Goal: Task Accomplishment & Management: Complete application form

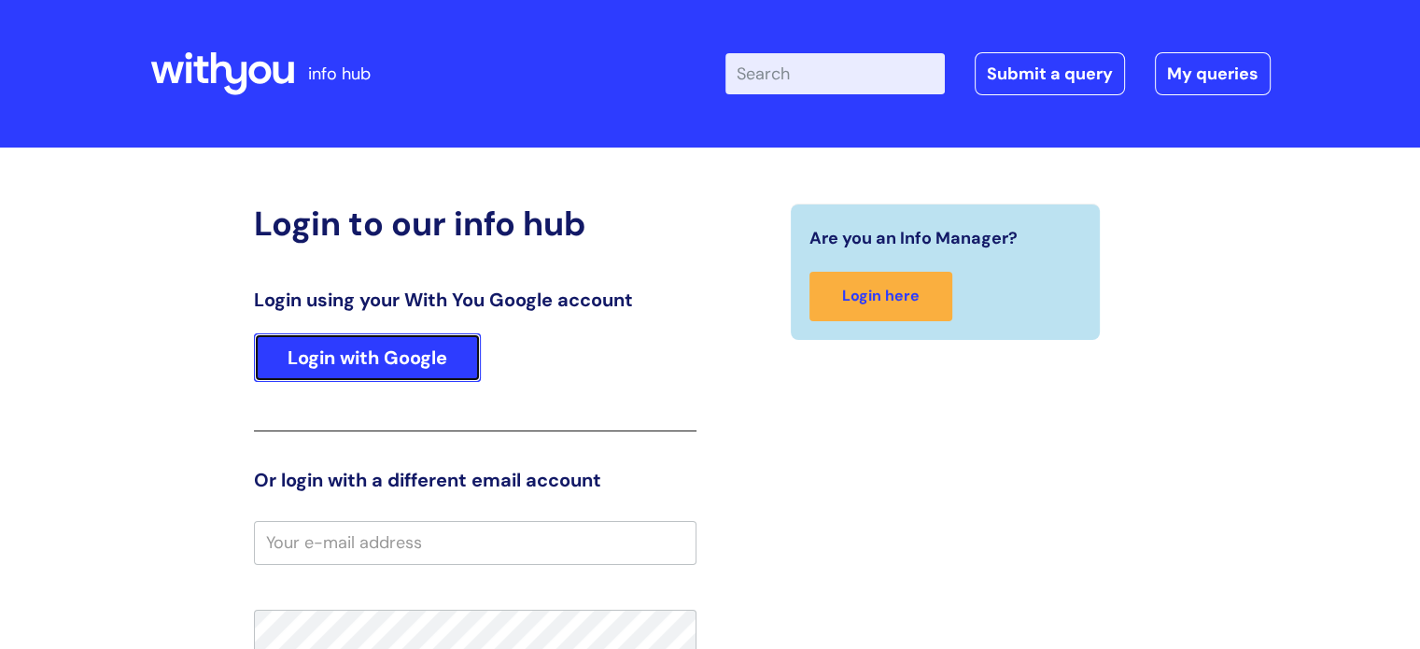
click at [402, 365] on link "Login with Google" at bounding box center [367, 357] width 227 height 49
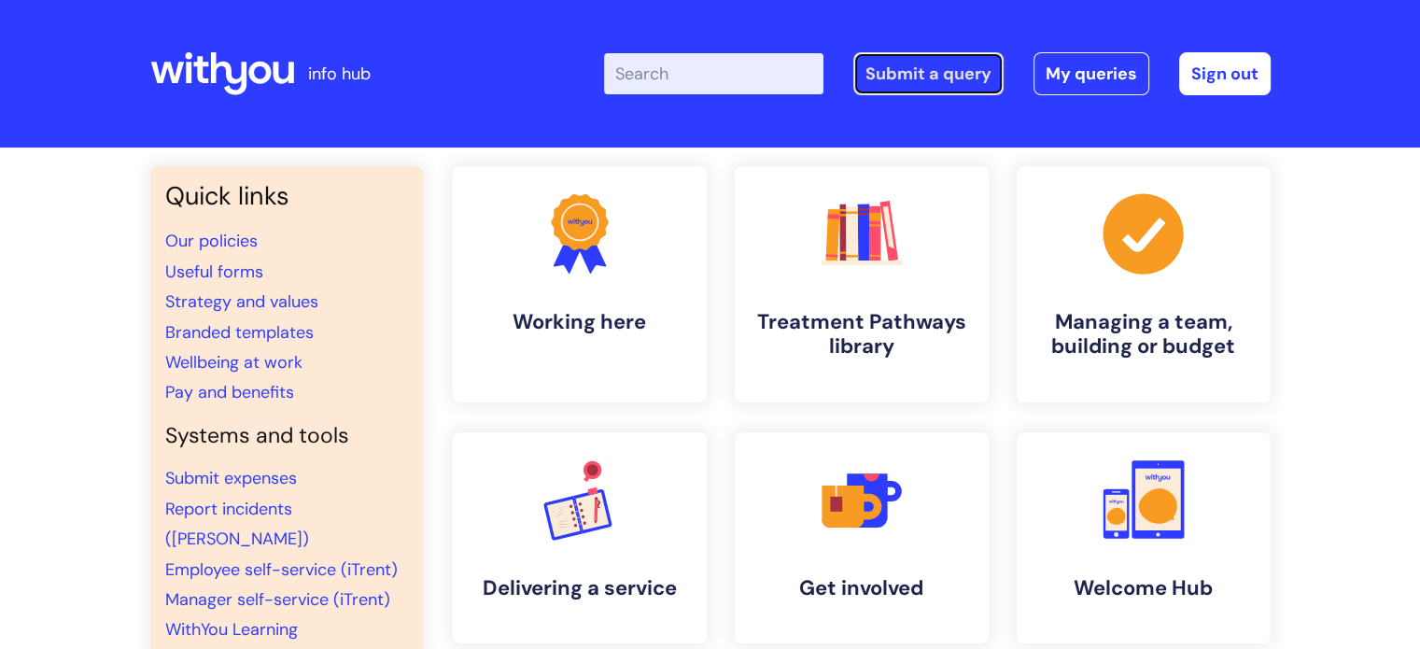
click at [949, 67] on link "Submit a query" at bounding box center [928, 73] width 150 height 43
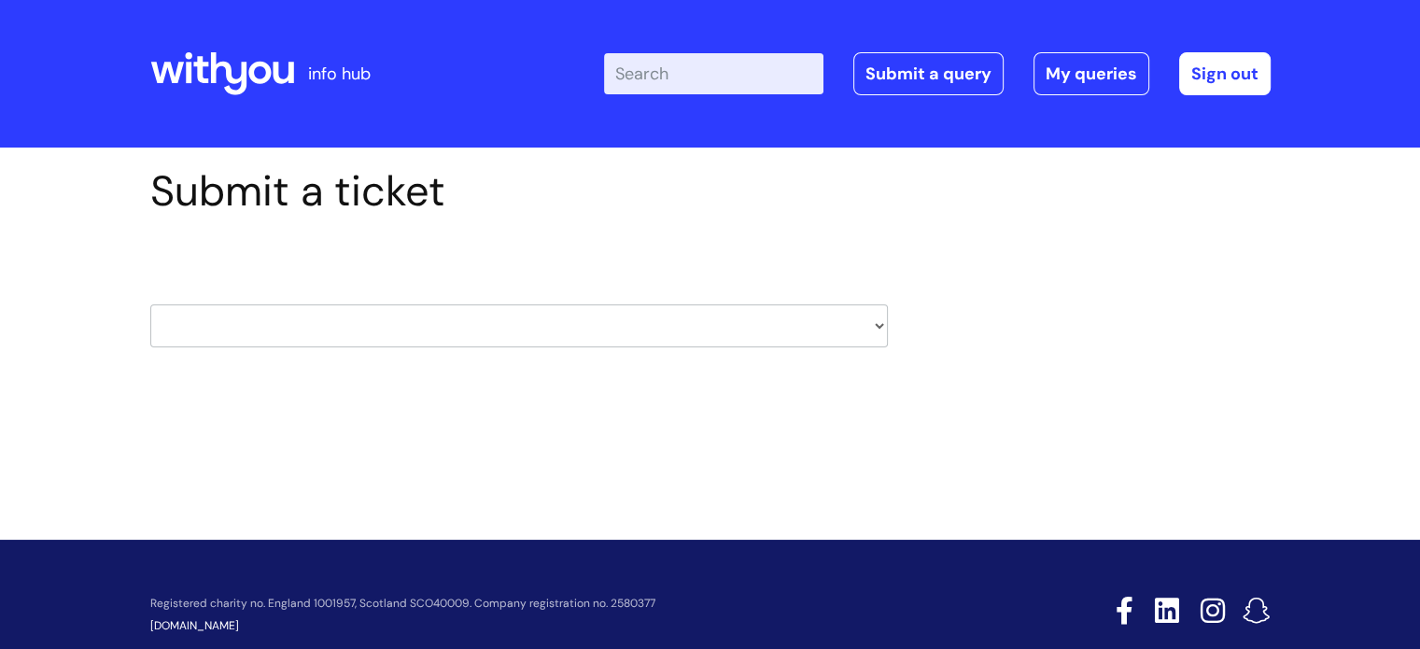
click at [513, 325] on select "HR / People IT and Support Clinical Drug Alerts Finance Accounts Data Support T…" at bounding box center [519, 325] width 738 height 43
select select "it_and_support"
click at [150, 304] on select "HR / People IT and Support Clinical Drug Alerts Finance Accounts Data Support T…" at bounding box center [519, 325] width 738 height 43
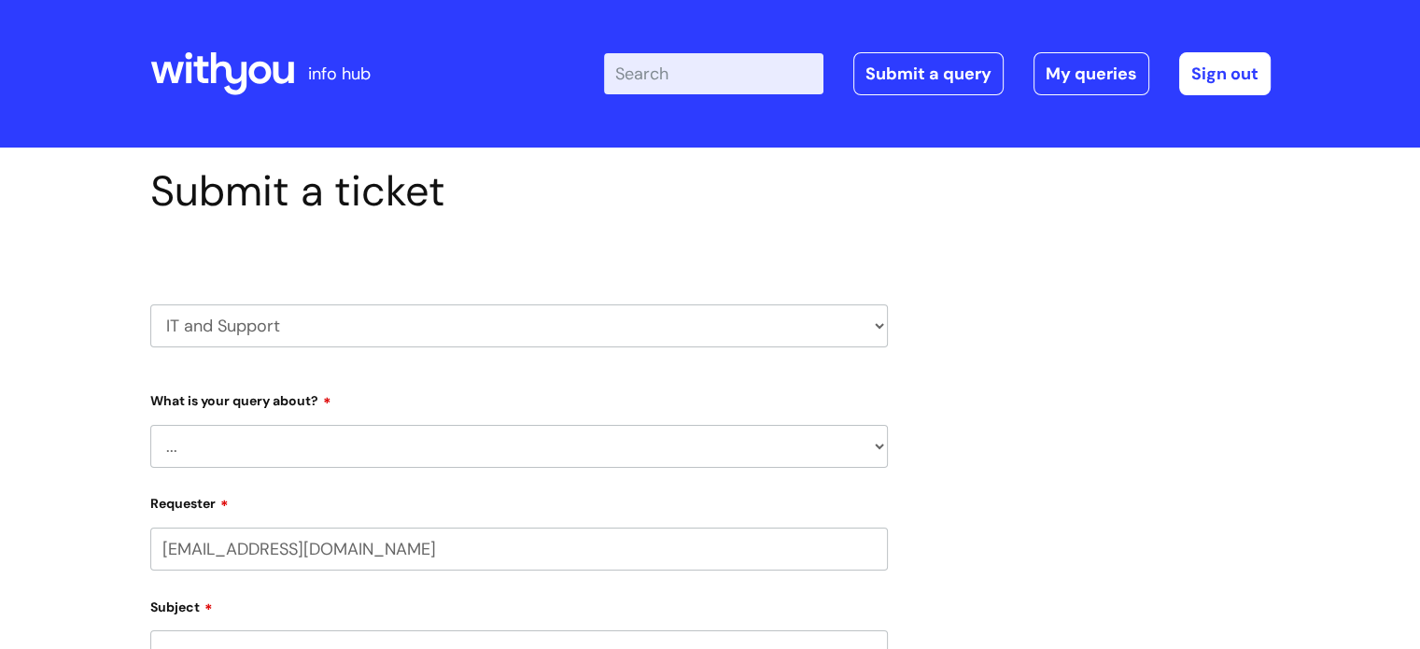
select select "80004286535"
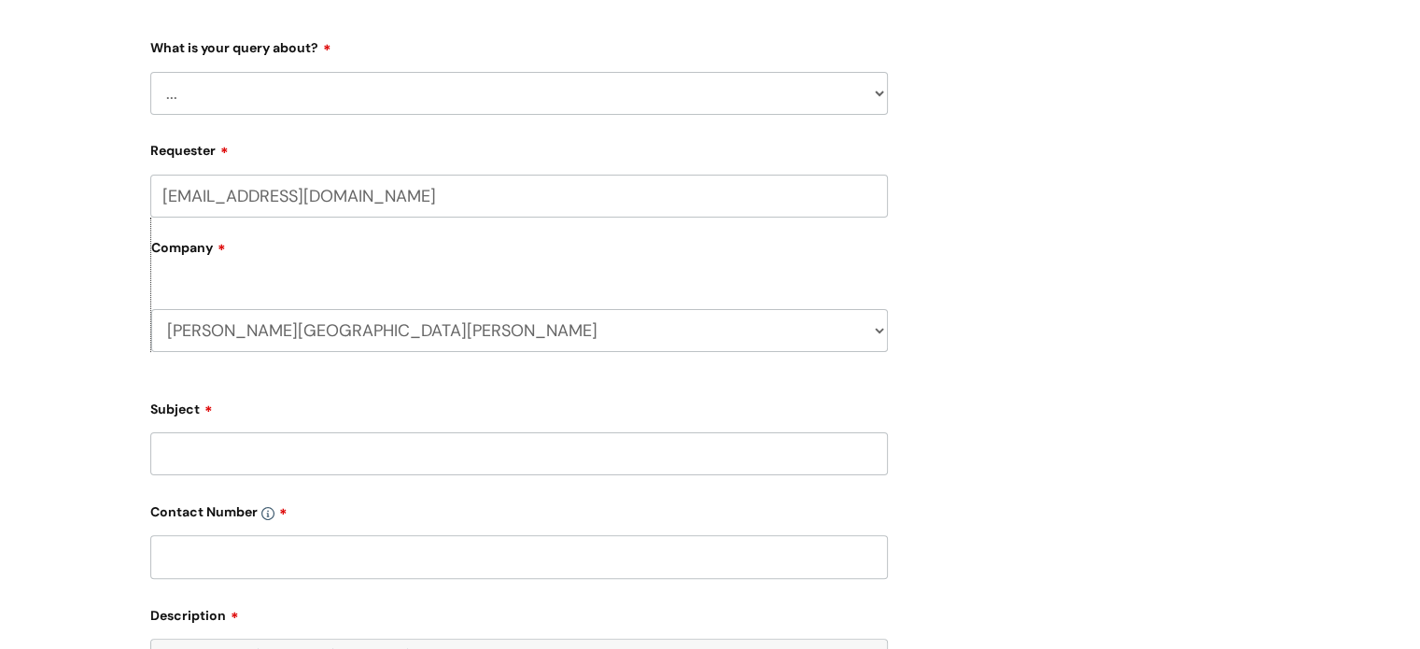
scroll to position [351, 0]
click at [380, 81] on select "... Mobile Phone Reset & MFA Accounts, Starters and Leavers IT Hardware issue I…" at bounding box center [519, 95] width 738 height 43
select select "System/software"
click at [150, 74] on select "... Mobile Phone Reset & MFA Accounts, Starters and Leavers IT Hardware issue I…" at bounding box center [519, 95] width 738 height 43
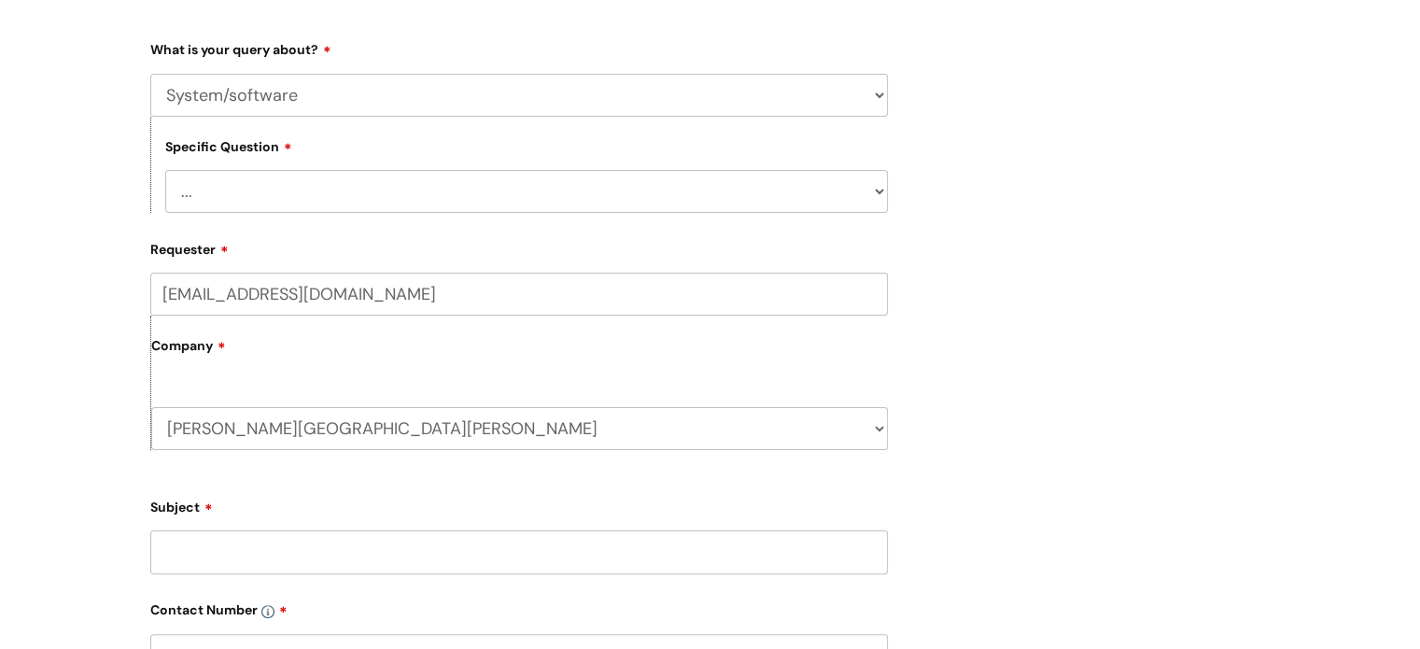
click at [367, 189] on select "... Halo PCMIS Iaptus NHS Email CJSM Email Mitel Another System Google (Workspa…" at bounding box center [526, 191] width 723 height 43
select select "Iaptus"
click at [165, 170] on select "... Halo PCMIS Iaptus NHS Email CJSM Email Mitel Another System Google (Workspa…" at bounding box center [526, 191] width 723 height 43
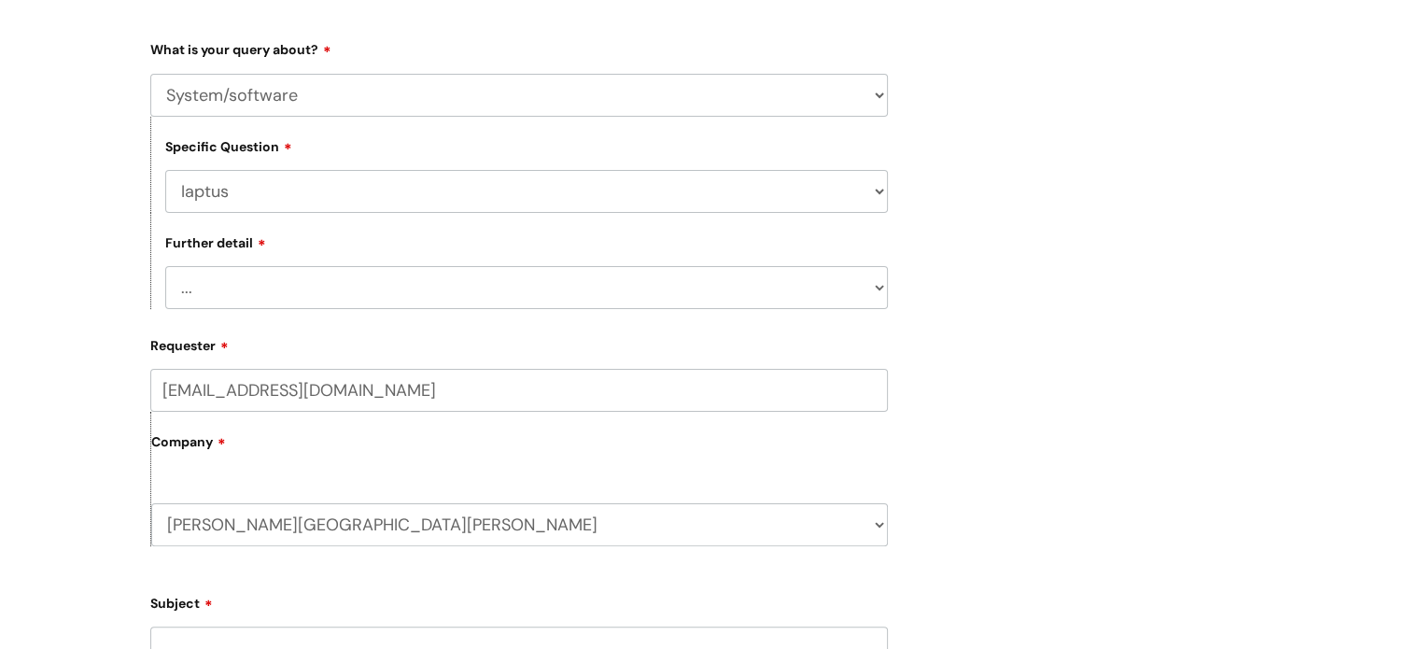
click at [344, 283] on select "... I’ve got an issue or I think I’ve found a fault." at bounding box center [526, 287] width 723 height 43
select select "I’ve got an issue or I think I’ve found a fault."
click at [165, 266] on select "... I’ve got an issue or I think I’ve found a fault." at bounding box center [526, 287] width 723 height 43
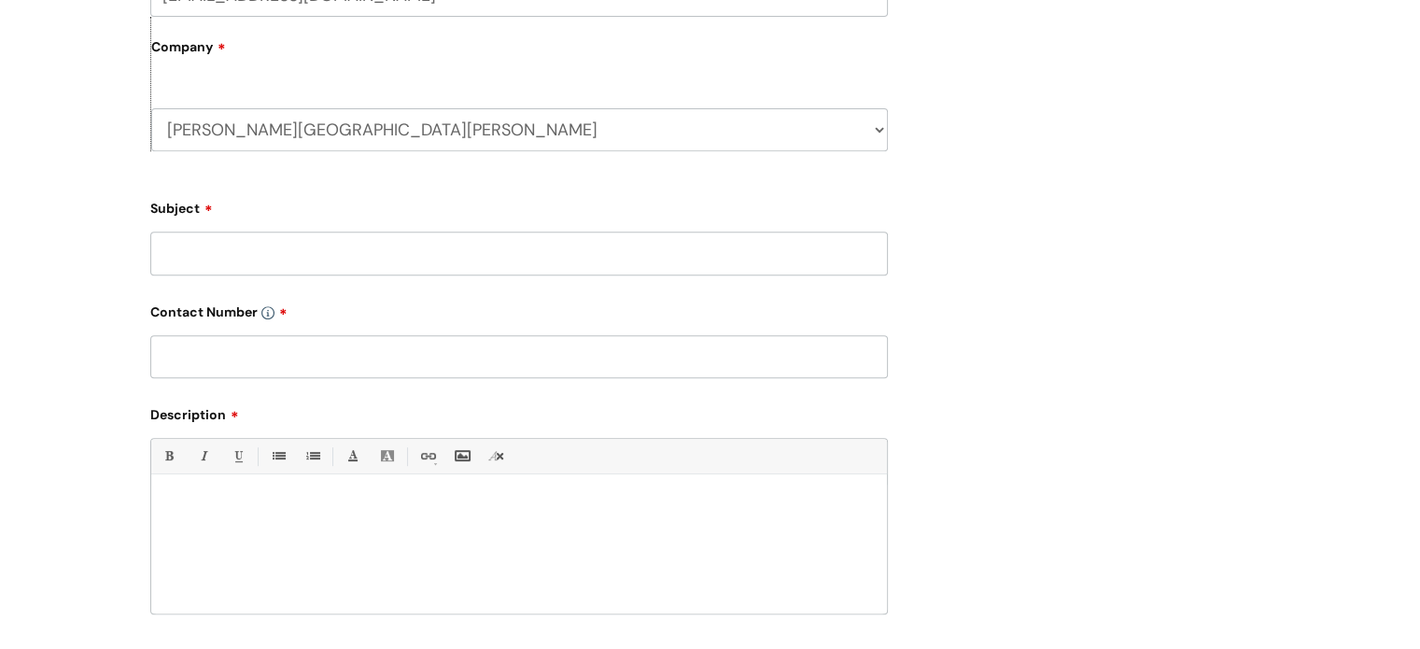
scroll to position [745, 0]
click at [306, 252] on input "Subject" at bounding box center [519, 253] width 738 height 43
type input "MDS issues"
click at [233, 354] on input "text" at bounding box center [519, 357] width 738 height 43
paste input "07974 404708"
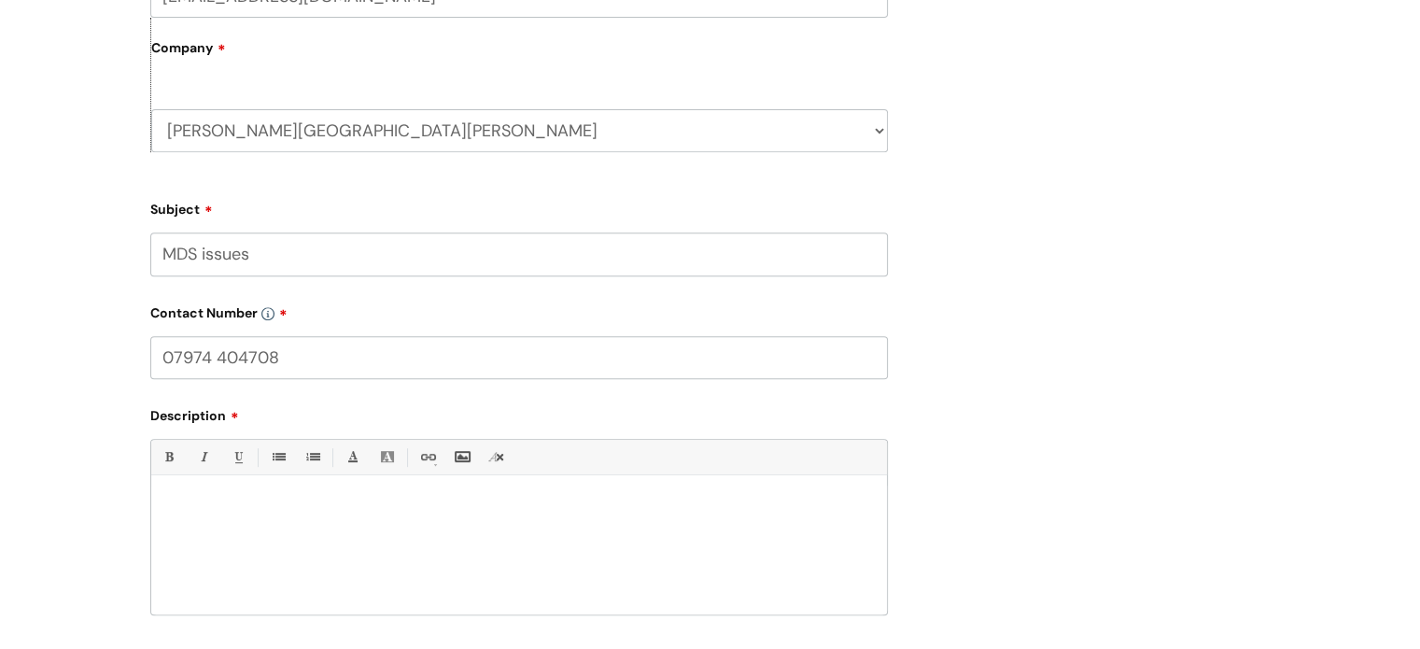
type input "07974 404708"
click at [189, 509] on p at bounding box center [519, 507] width 708 height 17
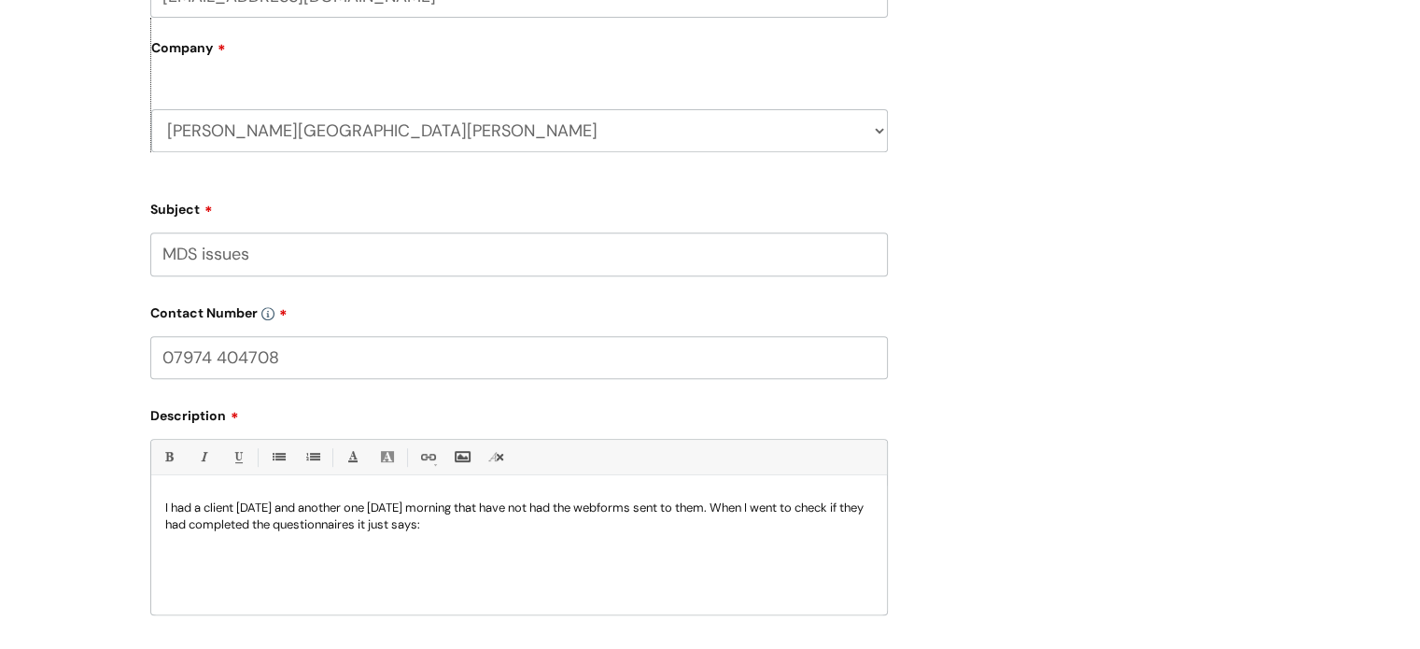
click at [863, 508] on p "I had a client today and another one tomorrow morning that have not had the web…" at bounding box center [519, 516] width 708 height 34
click at [160, 503] on div "I had a client today and another one tomorrow morning that have not had the web…" at bounding box center [519, 549] width 736 height 129
click at [288, 248] on input "MDS issues" at bounding box center [519, 253] width 738 height 43
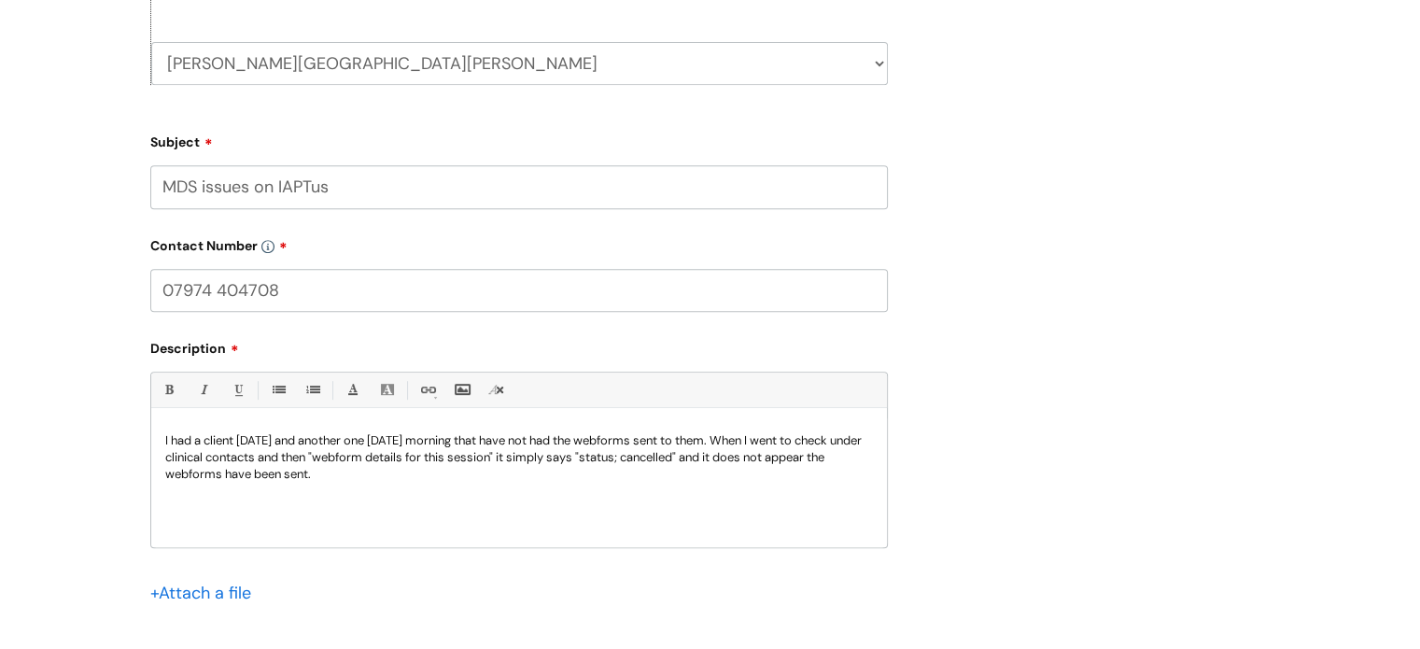
scroll to position [821, 0]
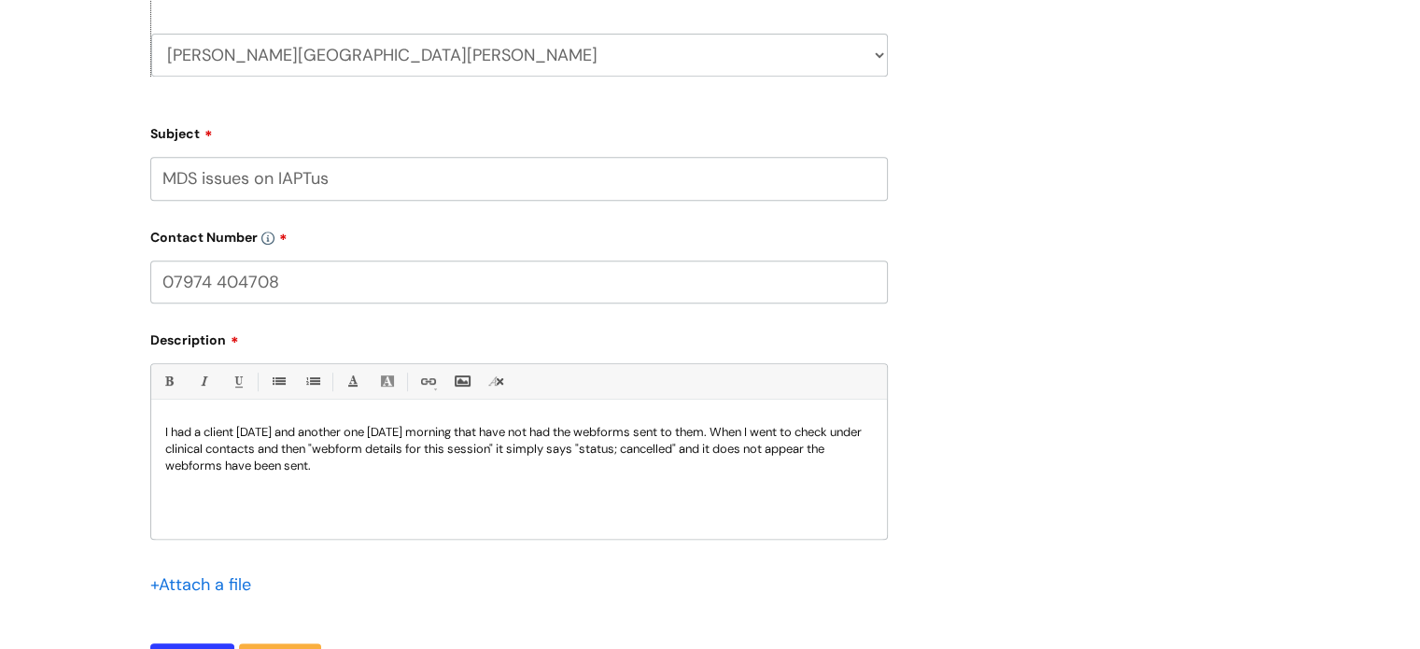
type input "MDS issues on IAPTus"
click at [538, 447] on p "I had a client today and another one tomorrow morning that have not had the web…" at bounding box center [519, 449] width 708 height 50
click at [859, 432] on p "I had a client today and another one tomorrow morning that have not had the web…" at bounding box center [519, 449] width 708 height 50
click at [250, 447] on p "I had a client today and another one tomorrow morning that have not had the web…" at bounding box center [519, 449] width 708 height 50
click at [372, 447] on p "I had a client today and another one tomorrow morning that have not had the web…" at bounding box center [519, 449] width 708 height 50
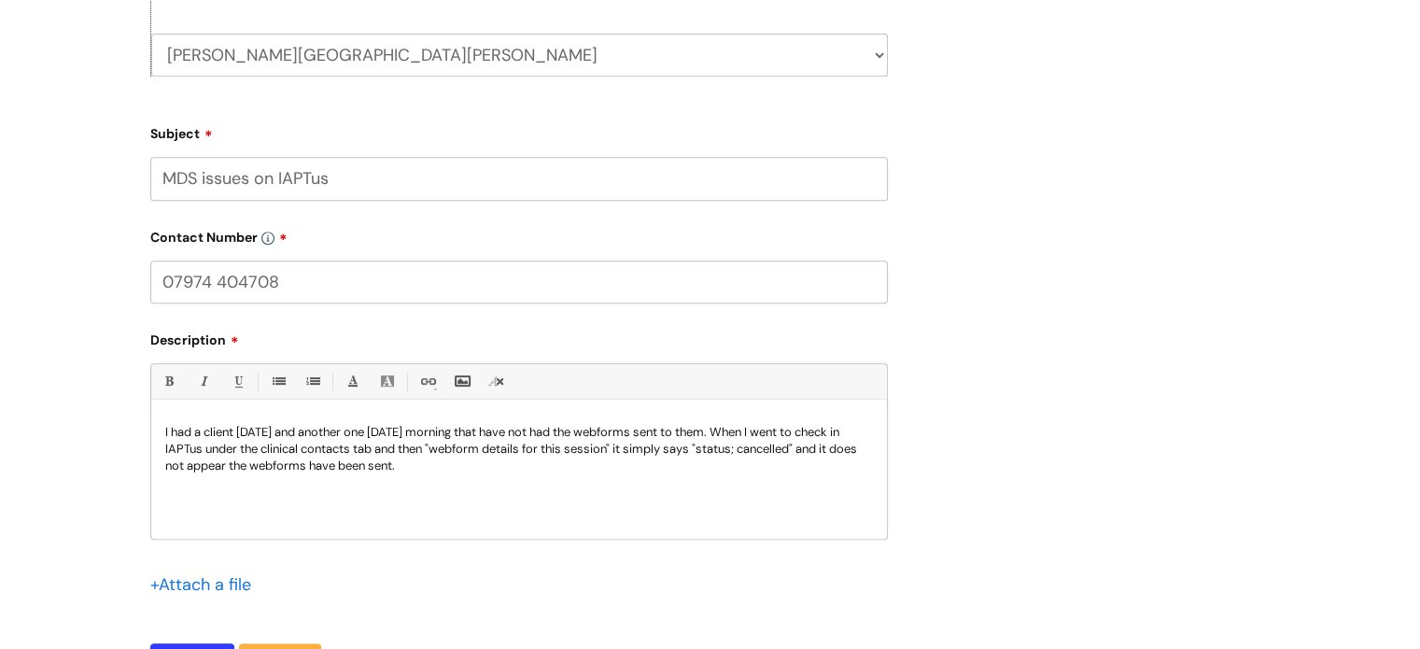
click at [437, 466] on p "I had a client today and another one tomorrow morning that have not had the web…" at bounding box center [519, 449] width 708 height 50
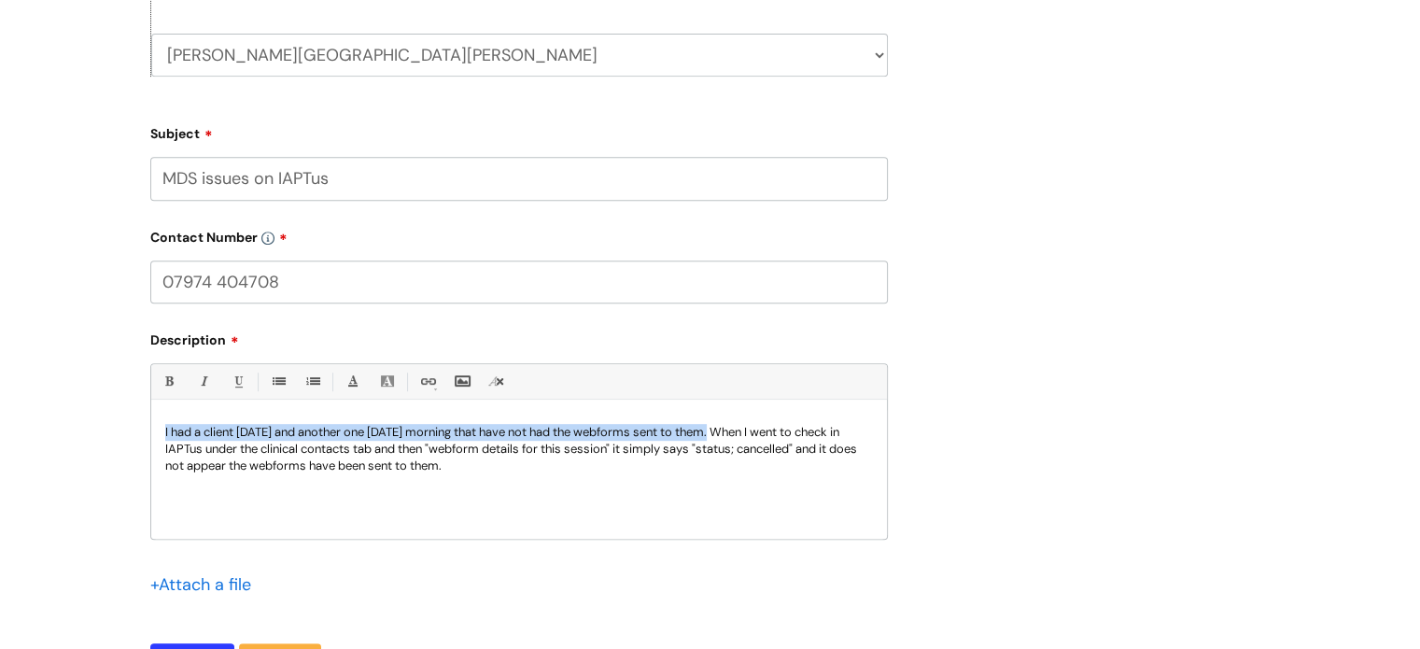
drag, startPoint x: 731, startPoint y: 433, endPoint x: 155, endPoint y: 429, distance: 576.0
click at [155, 429] on div "I had a client today and another one tomorrow morning that have not had the web…" at bounding box center [519, 474] width 736 height 129
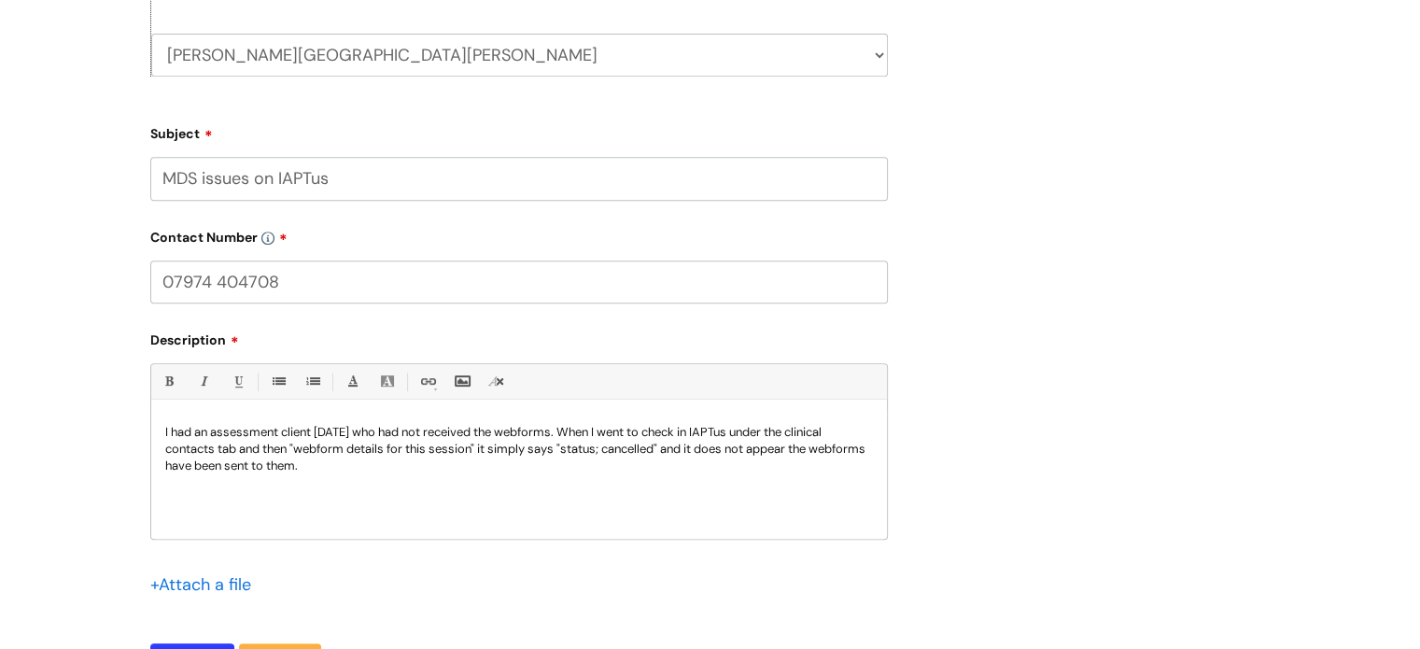
click at [362, 466] on p "I had an assessment client today who had not received the webforms. When I went…" at bounding box center [519, 449] width 708 height 50
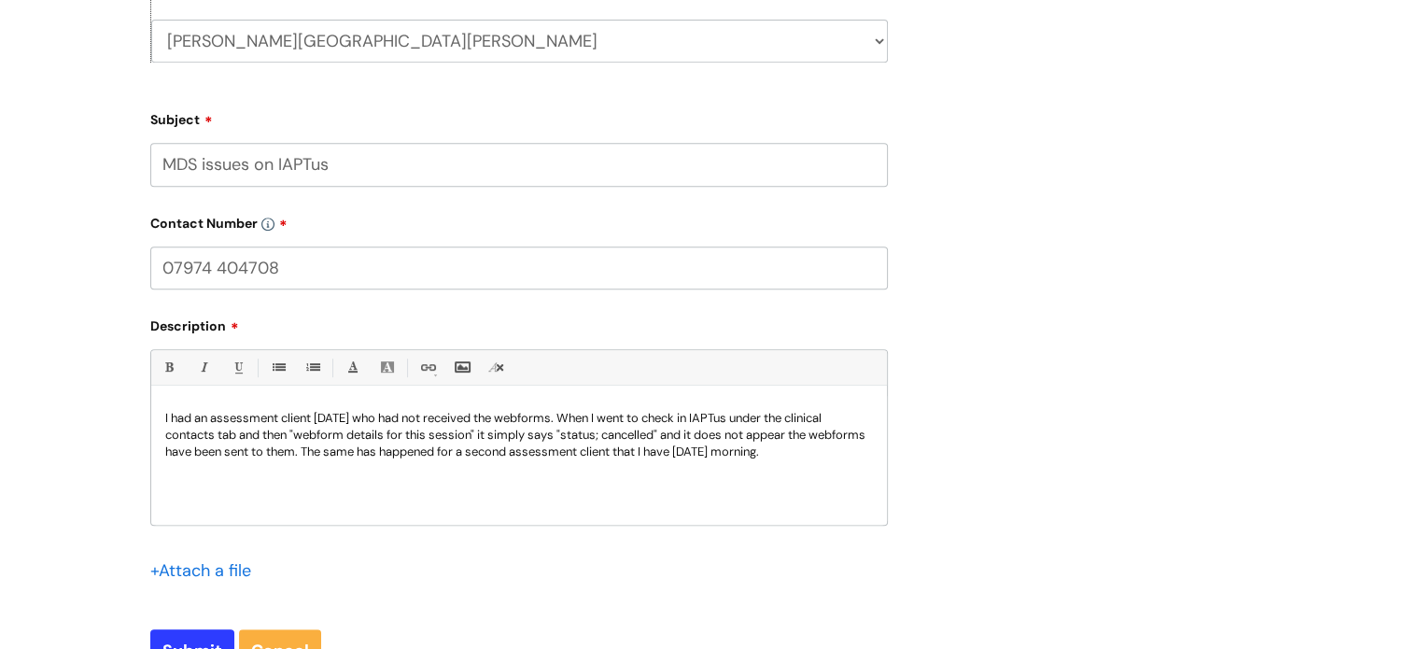
scroll to position [836, 0]
click at [603, 436] on p "I had an assessment client today who had not received the webforms. When I went…" at bounding box center [519, 434] width 708 height 50
click at [853, 453] on p "I had an assessment client today who had not received the webforms. When I went…" at bounding box center [519, 434] width 708 height 50
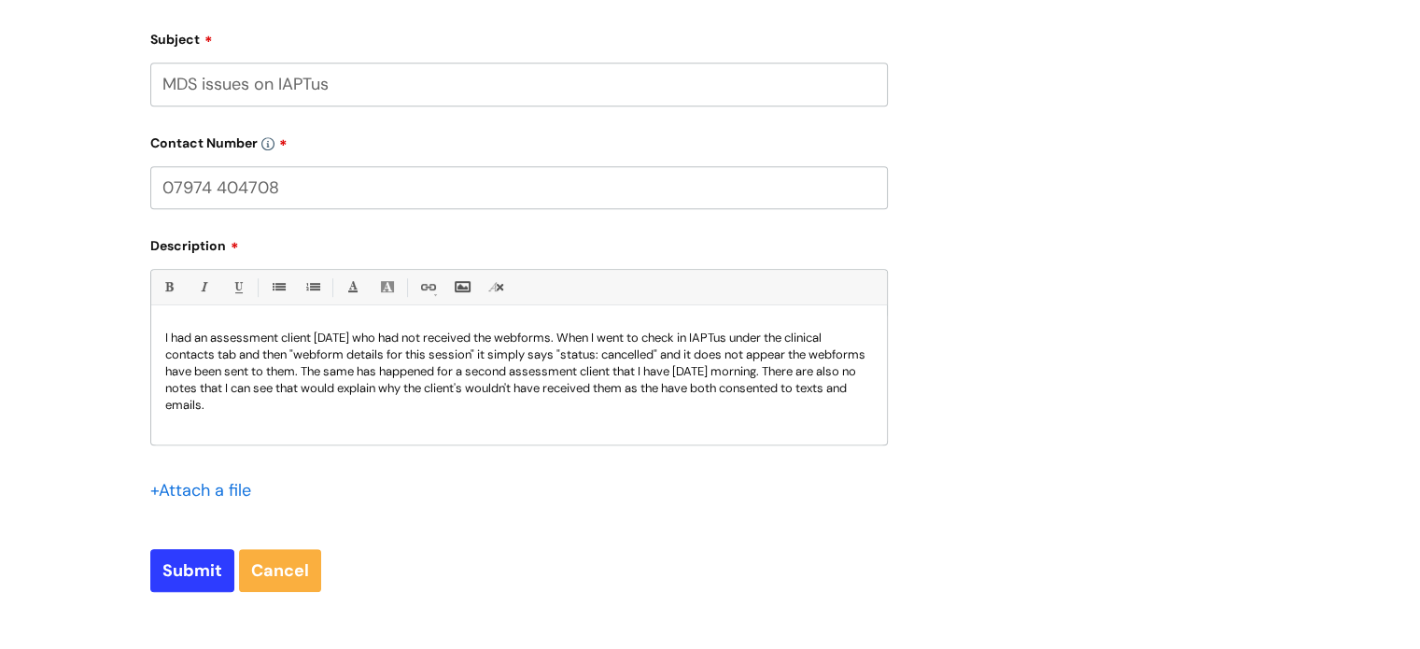
scroll to position [915, 0]
click at [170, 562] on input "Submit" at bounding box center [192, 570] width 84 height 43
type input "Please Wait..."
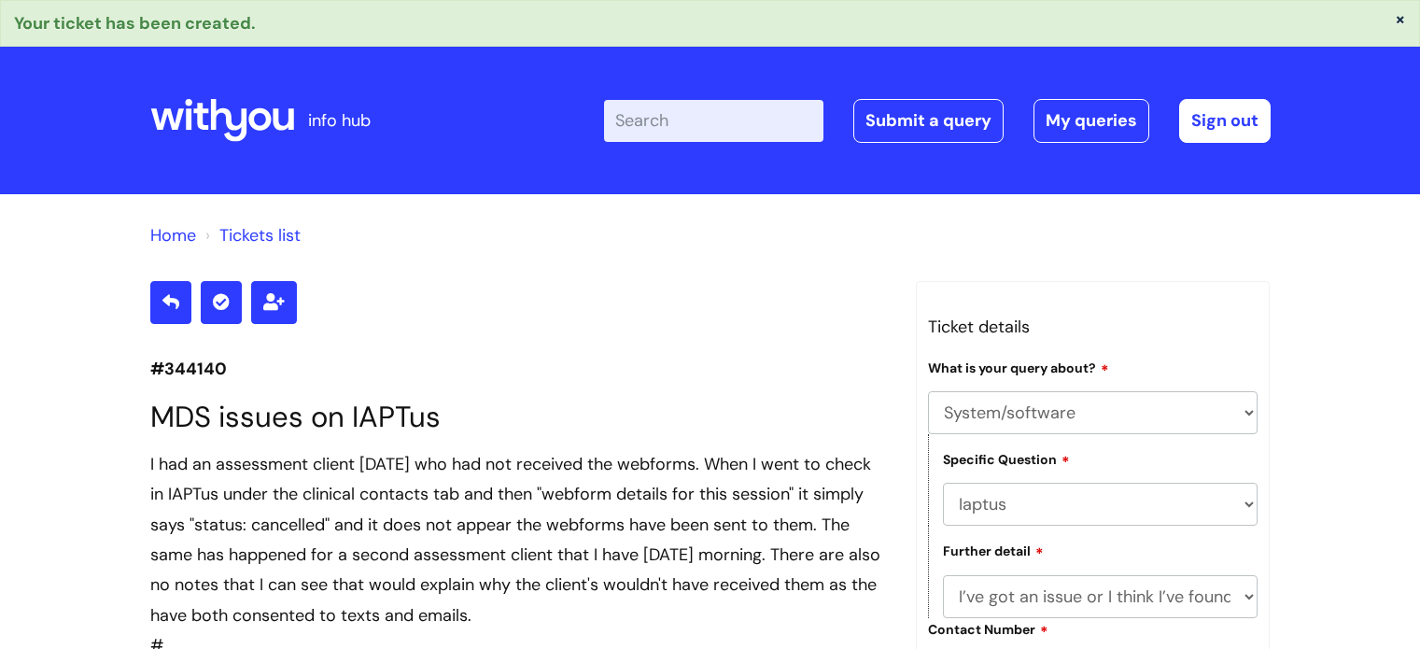
select select "System/software"
select select "Iaptus"
select select "I’ve got an issue or I think I’ve found a fault."
